Goal: Navigation & Orientation: Find specific page/section

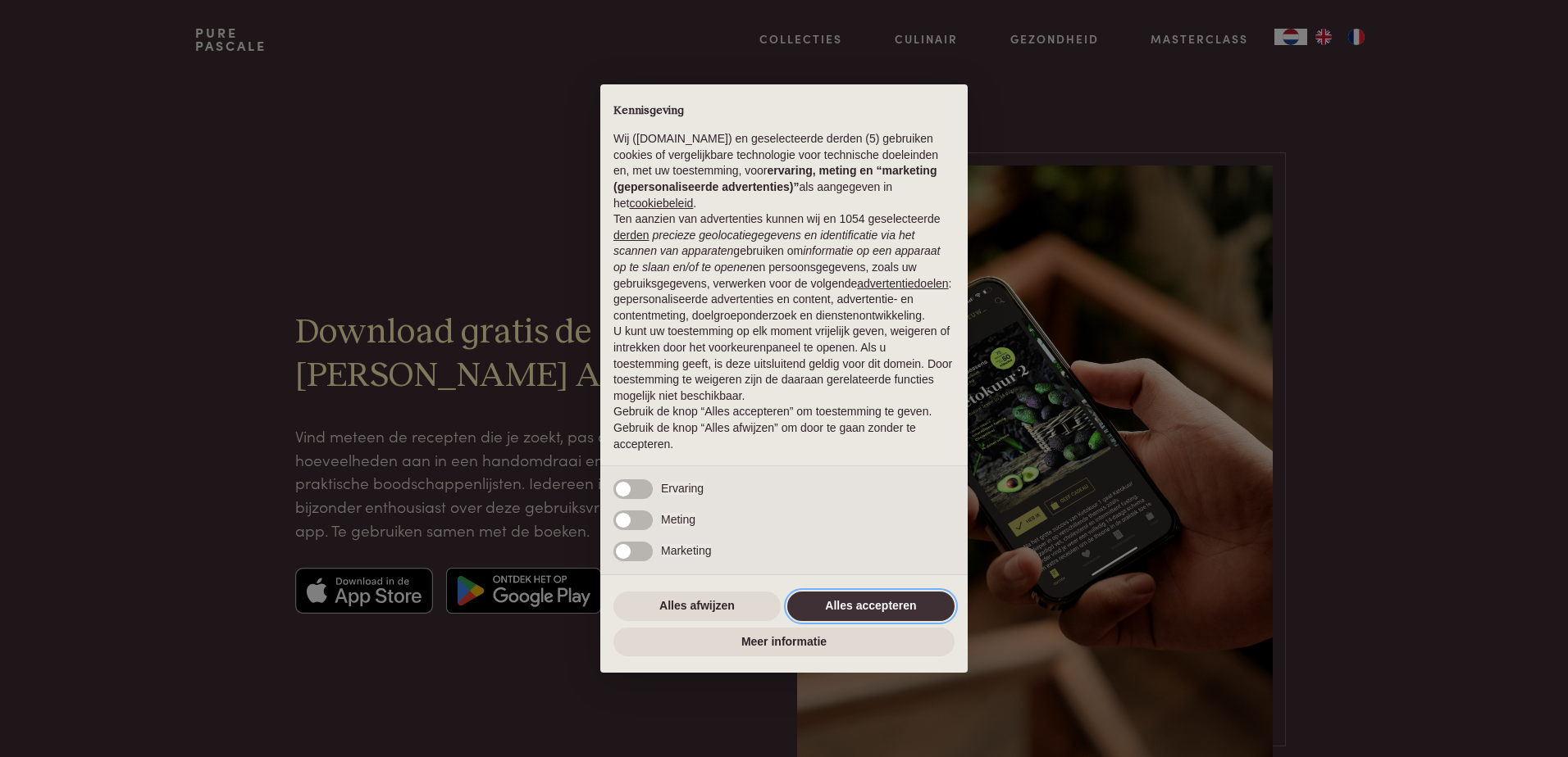
click at [921, 608] on button "Alles accepteren" at bounding box center [871, 606] width 168 height 30
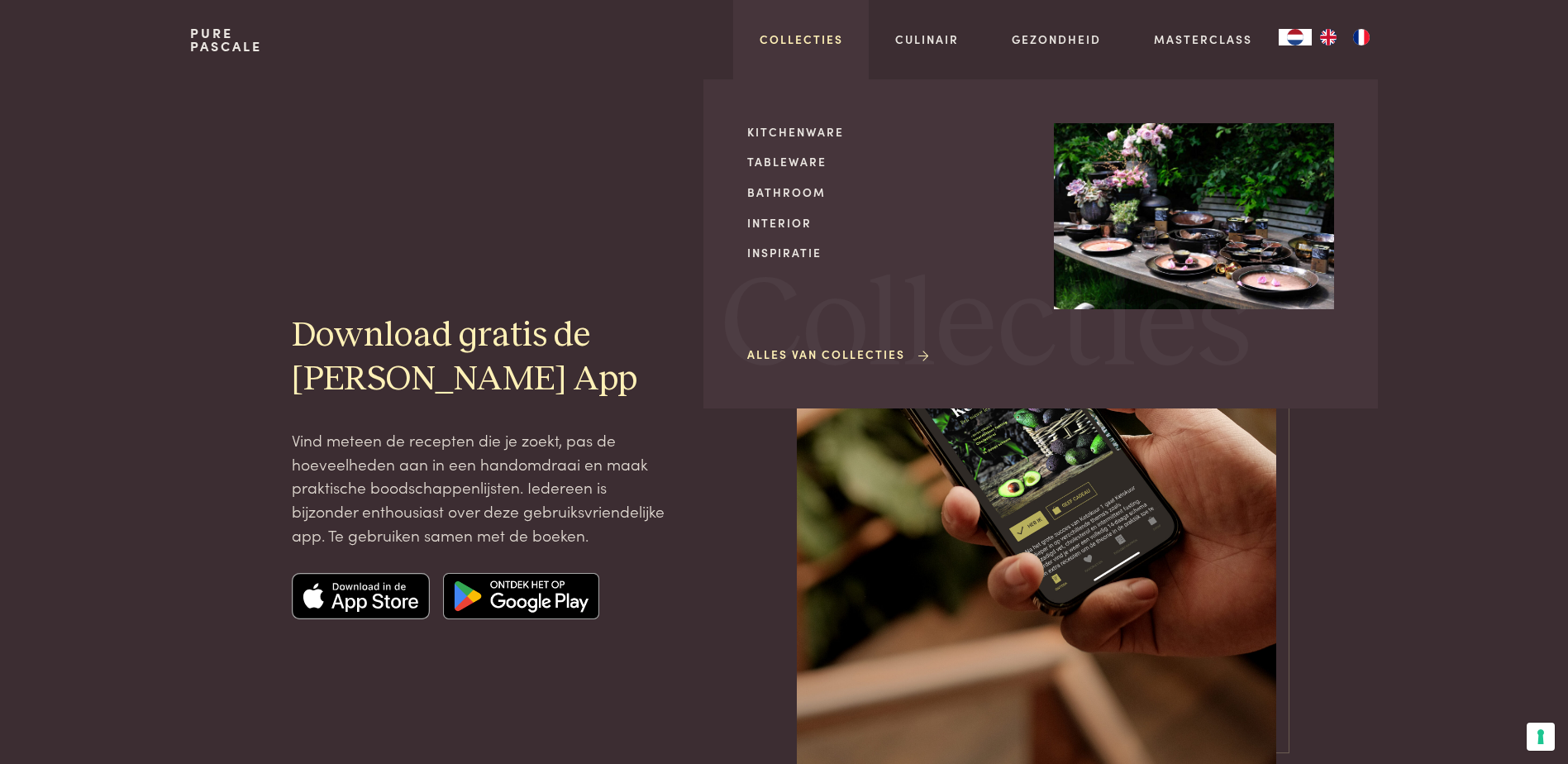
click at [796, 46] on link "Collecties" at bounding box center [801, 39] width 83 height 17
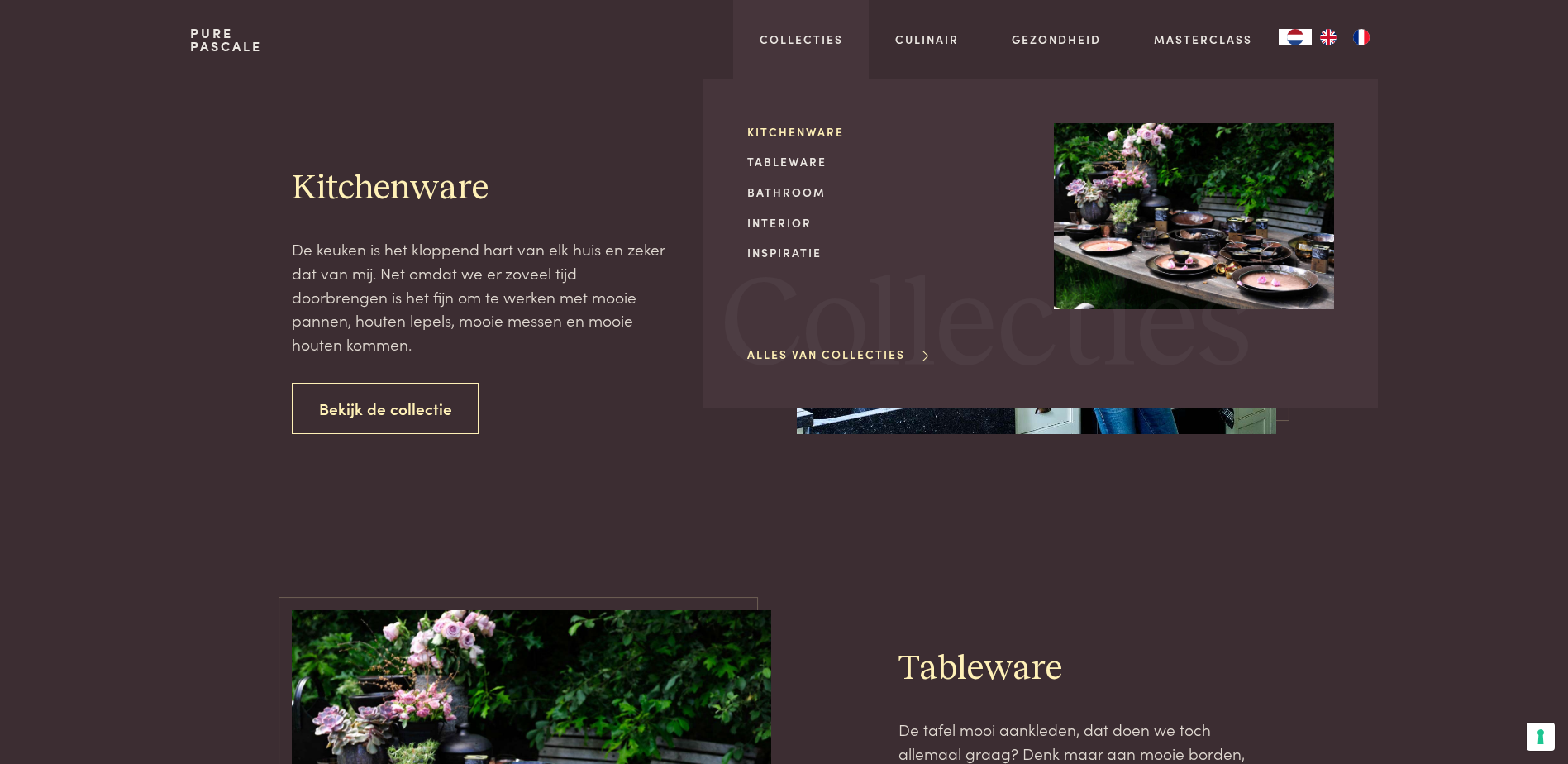
click at [793, 138] on link "Kitchenware" at bounding box center [887, 131] width 280 height 17
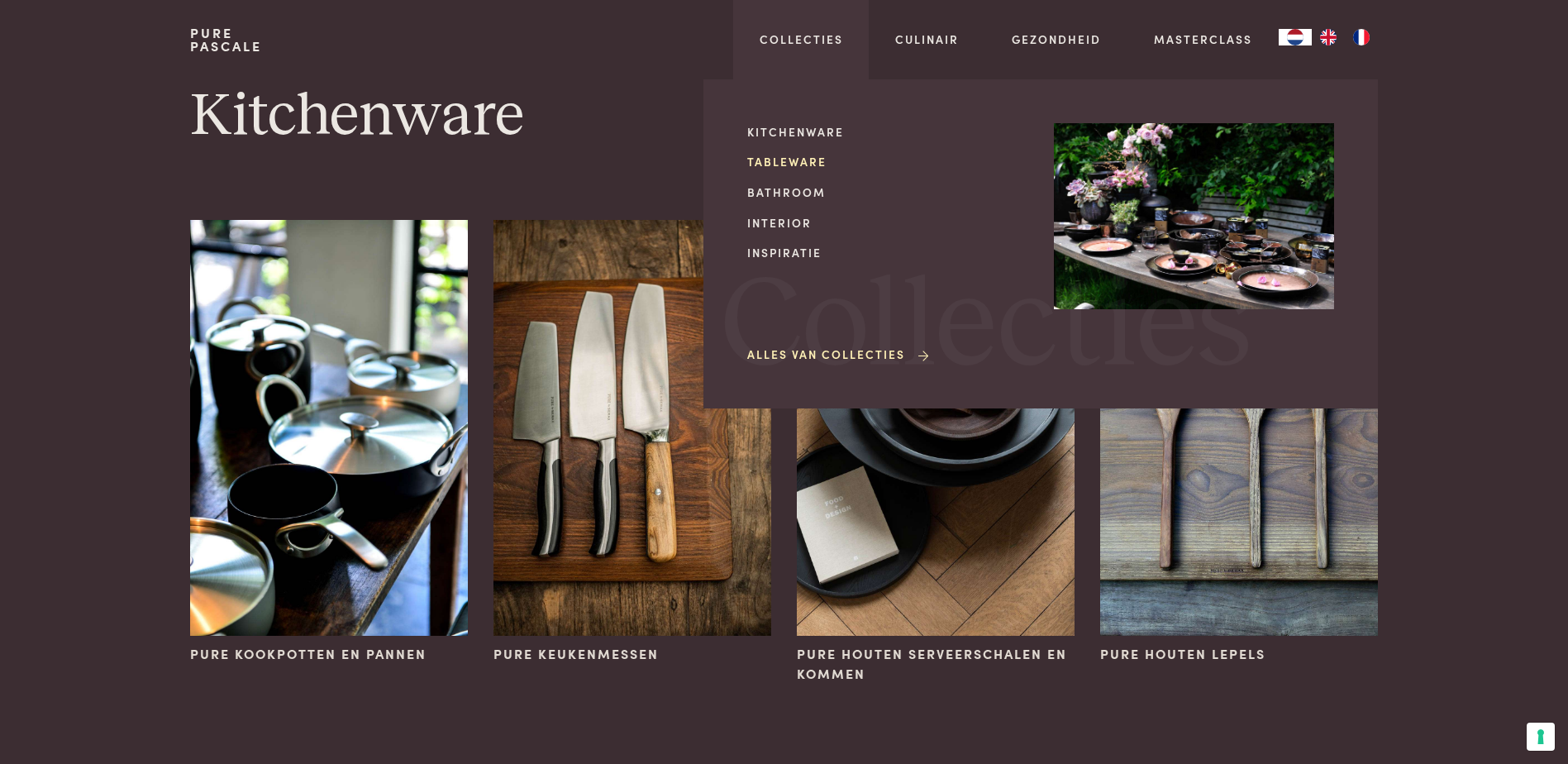
click at [798, 170] on link "Tableware" at bounding box center [887, 161] width 280 height 17
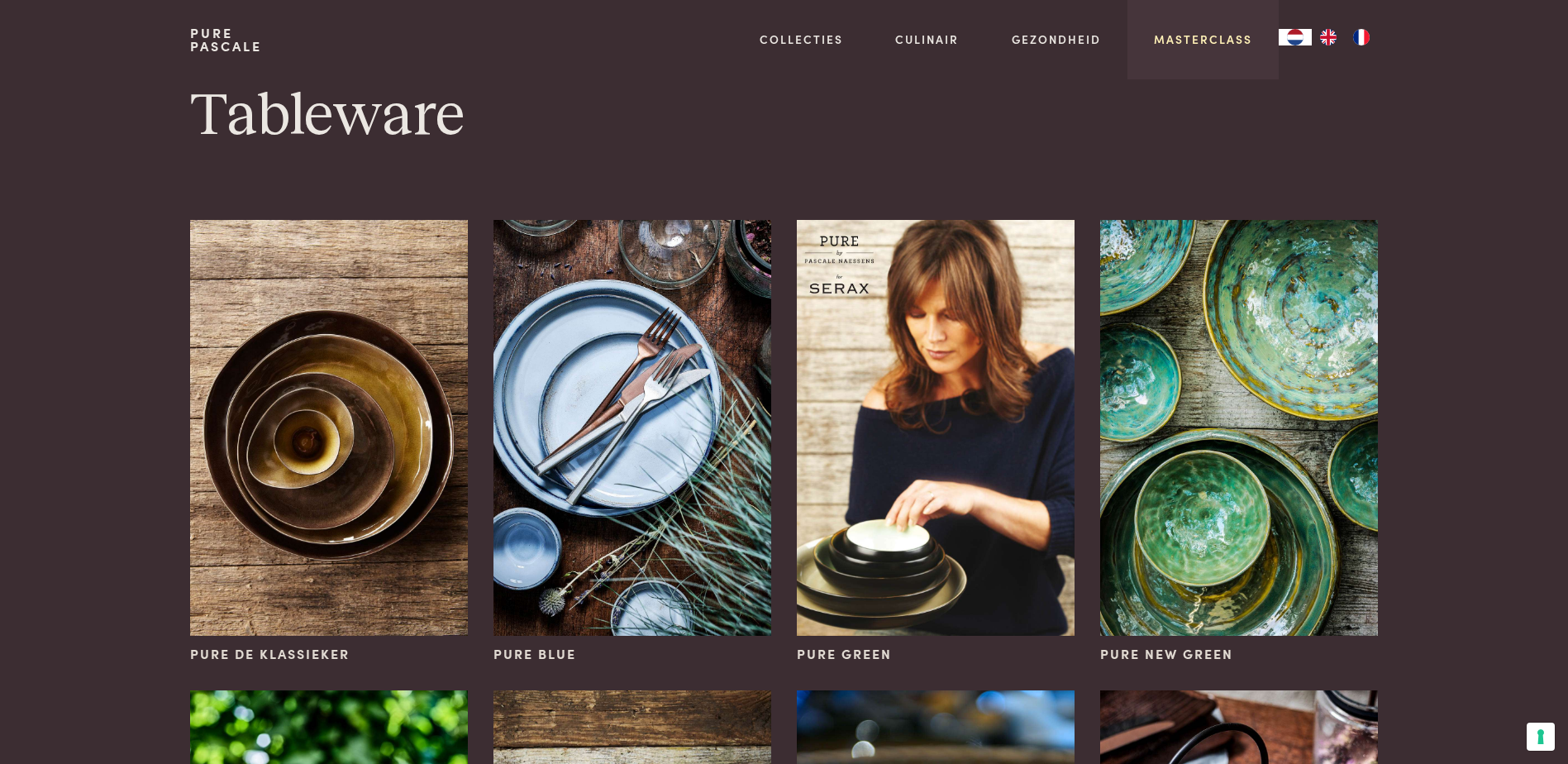
click at [1236, 41] on link "Masterclass" at bounding box center [1204, 39] width 98 height 17
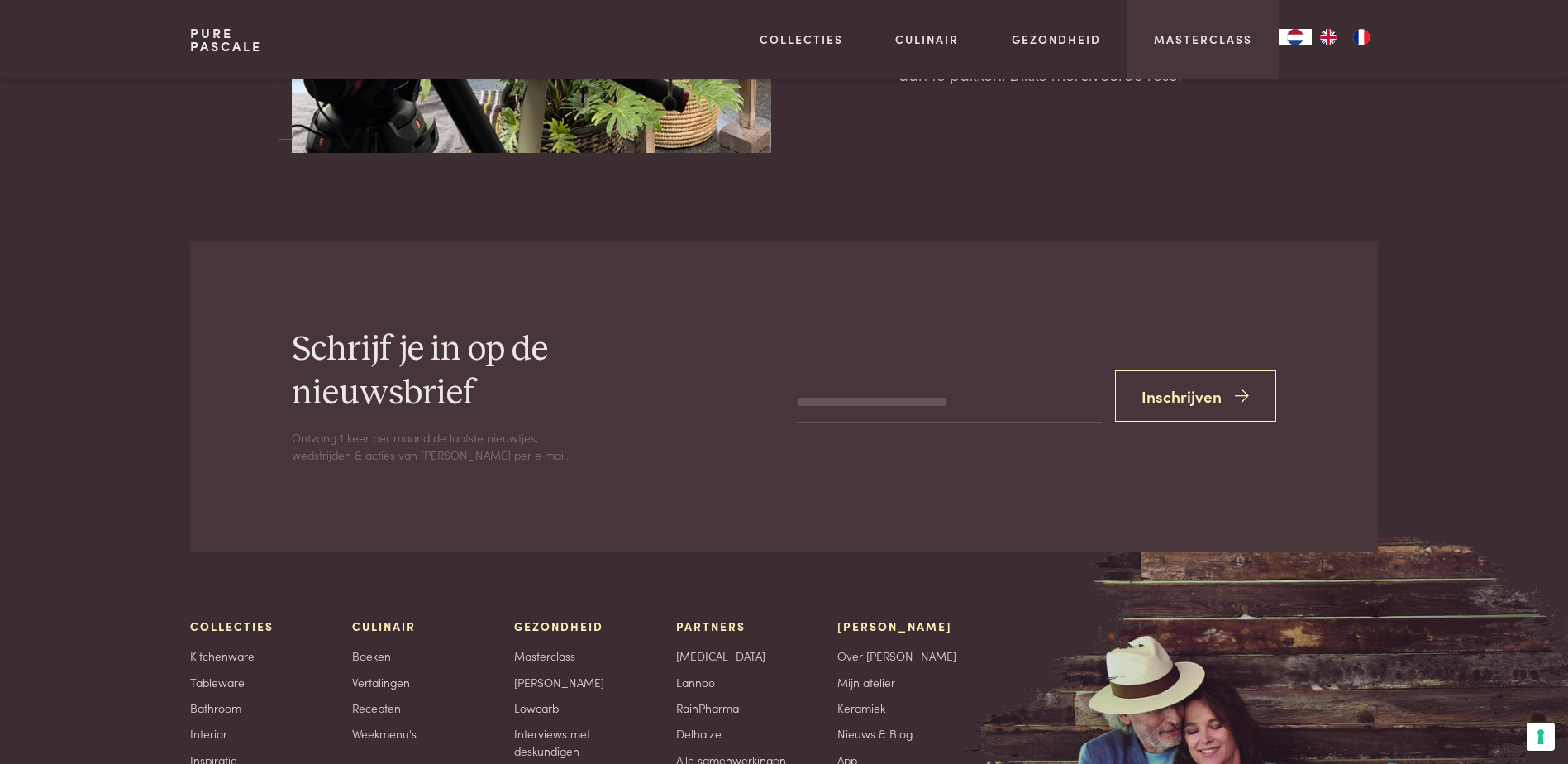
scroll to position [5707, 0]
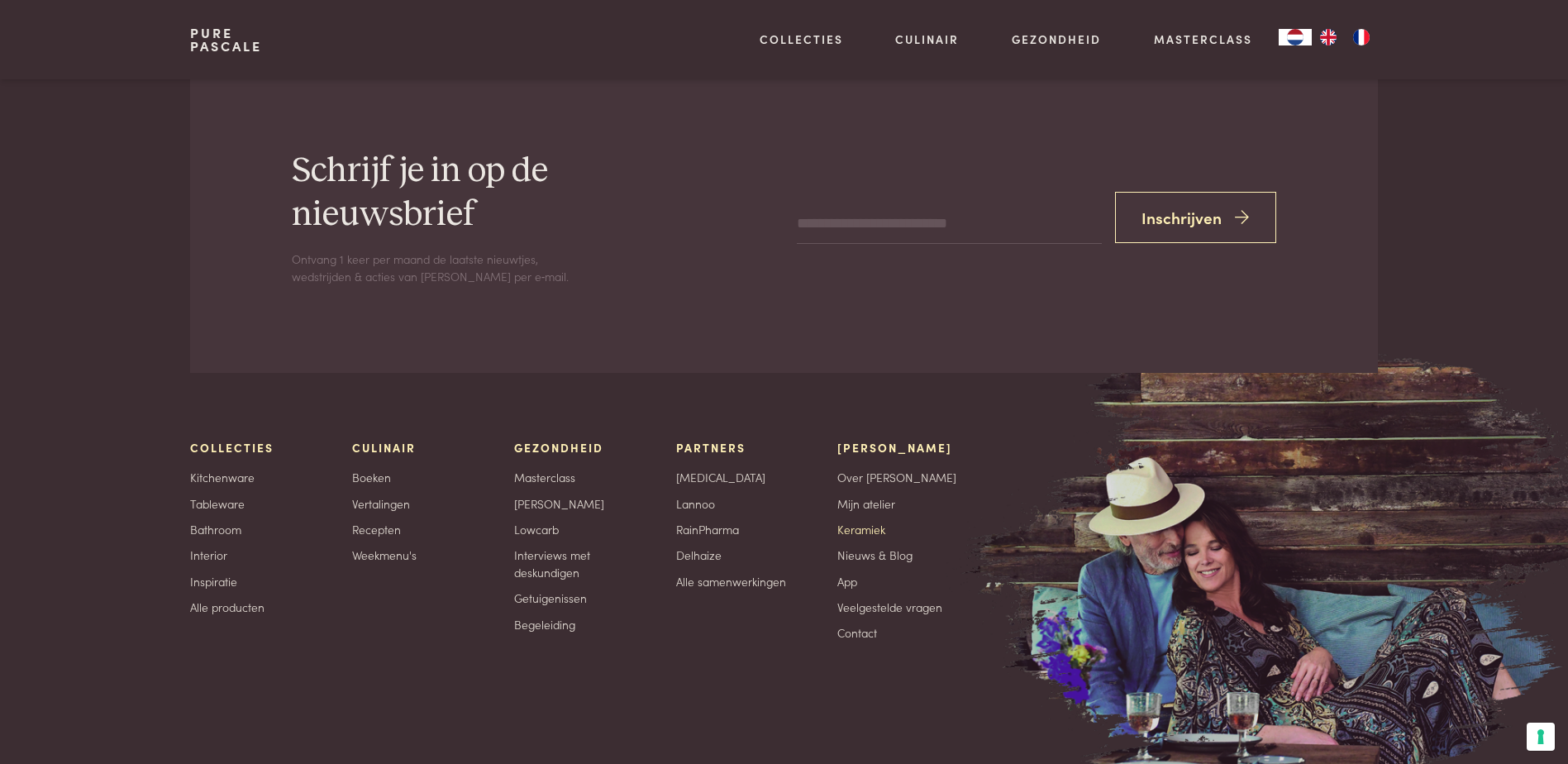
click at [868, 521] on link "Keramiek" at bounding box center [861, 530] width 48 height 17
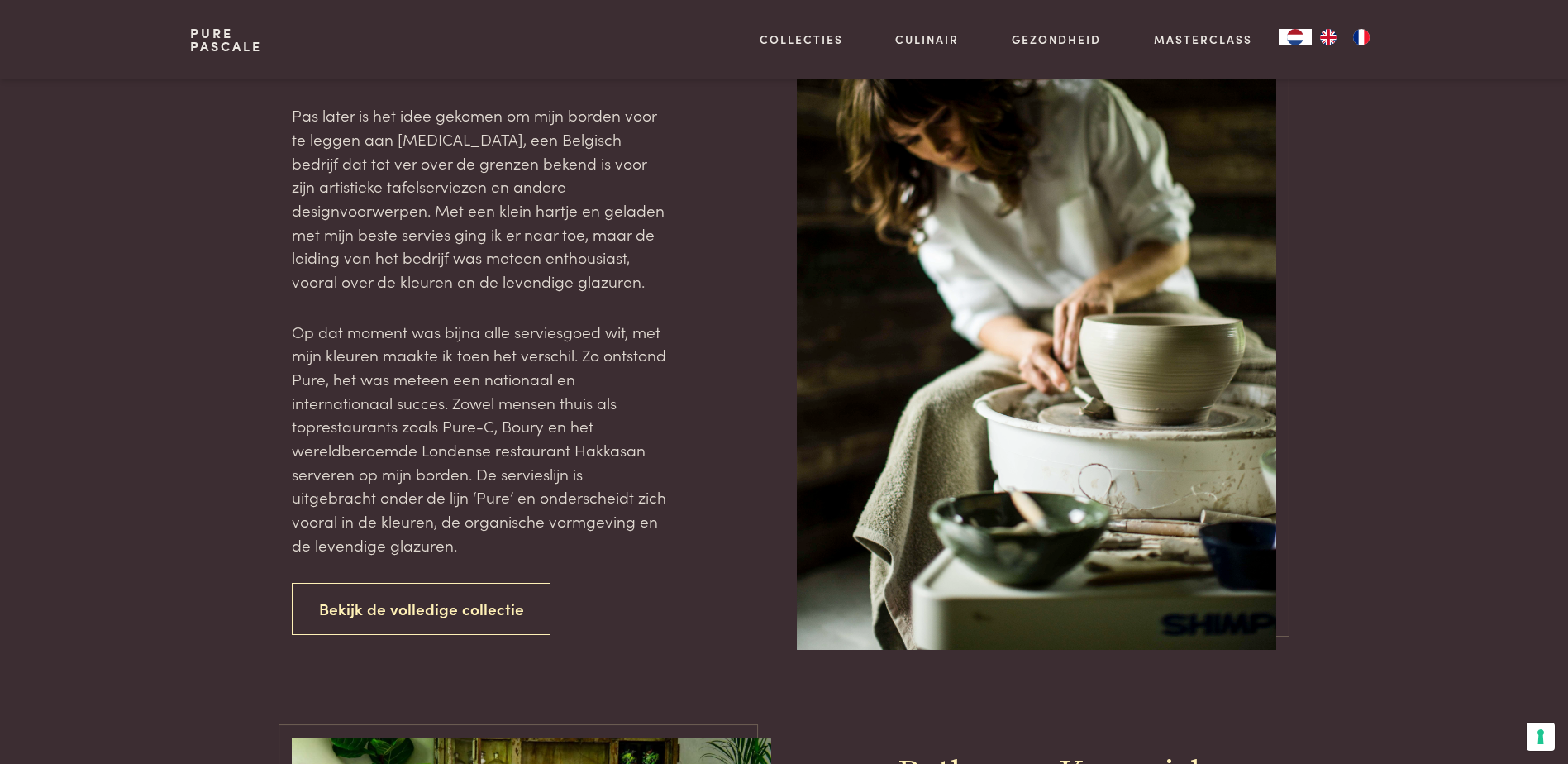
scroll to position [1820, 0]
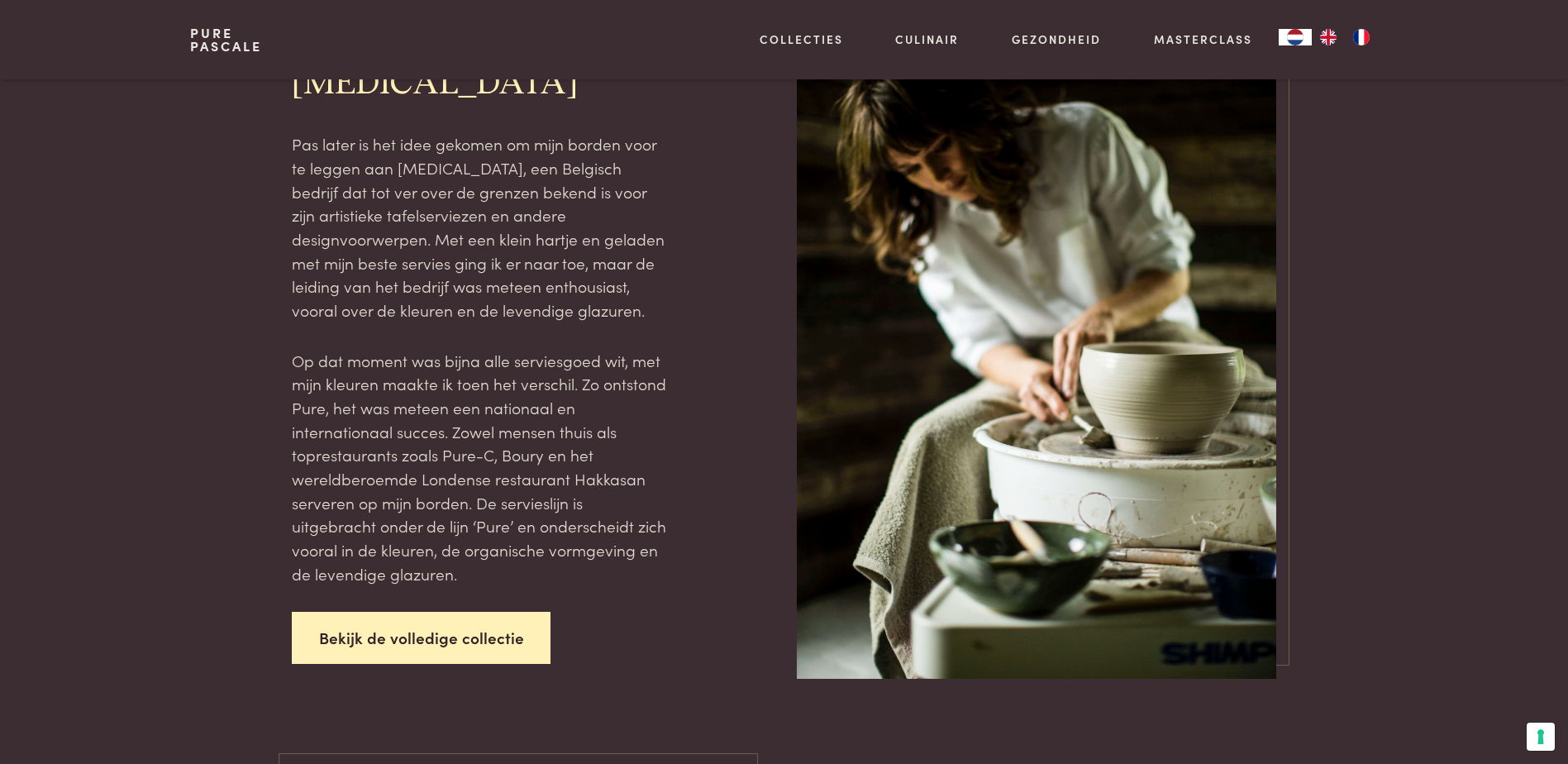
click at [436, 612] on link "Bekijk de volledige collectie" at bounding box center [421, 637] width 260 height 52
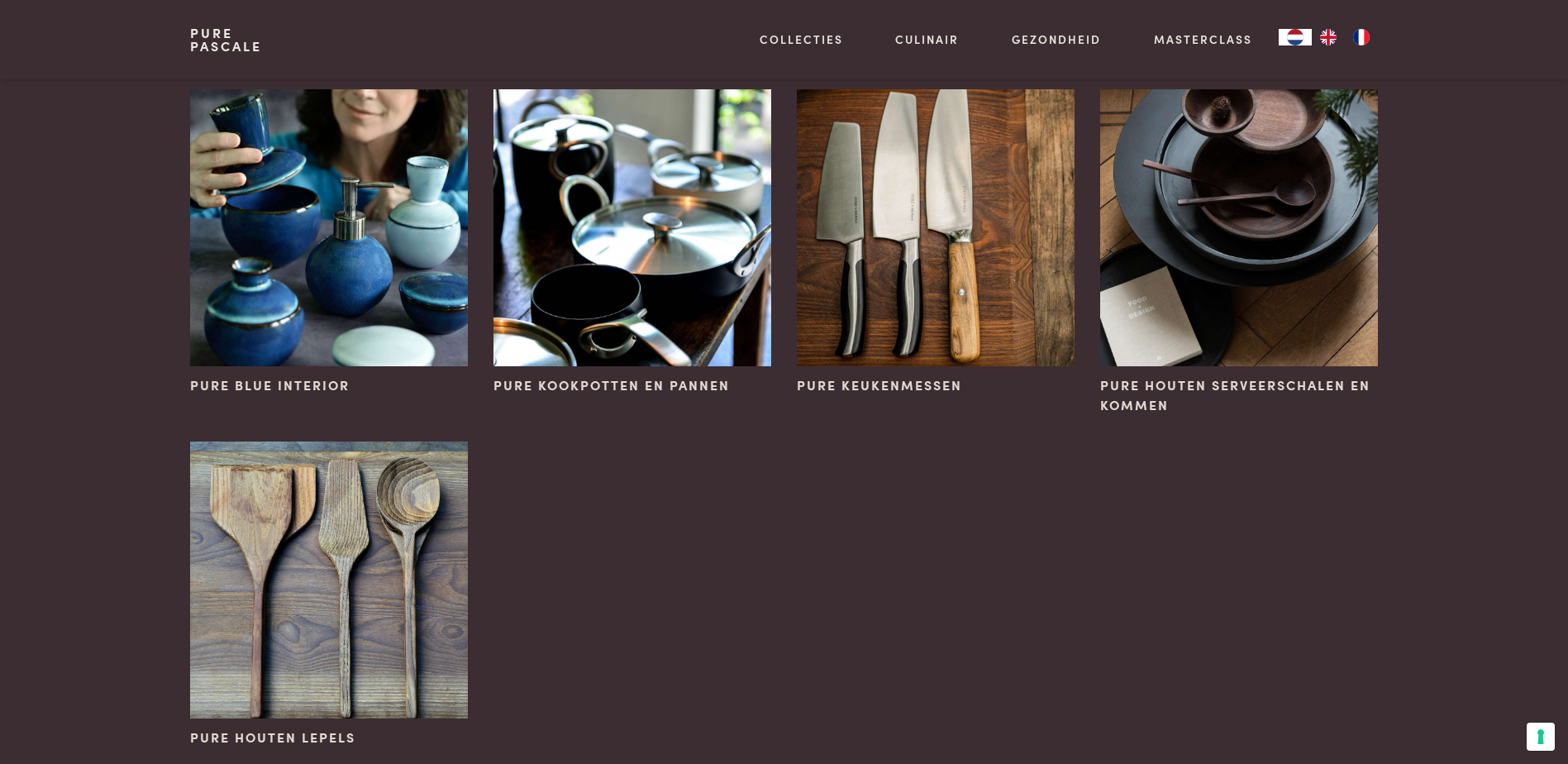
scroll to position [1158, 0]
